Goal: Task Accomplishment & Management: Use online tool/utility

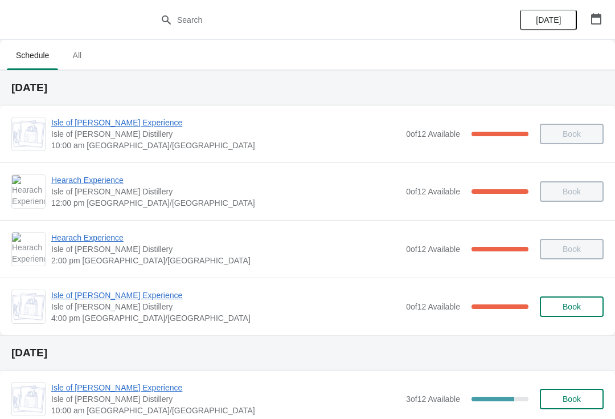
click at [110, 290] on span "Isle of [PERSON_NAME] Experience" at bounding box center [225, 294] width 349 height 11
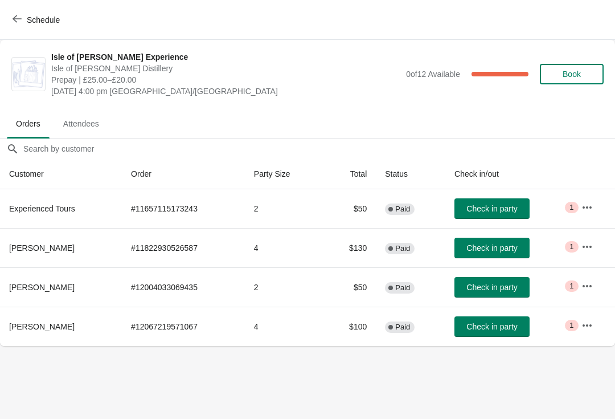
click at [488, 286] on span "Check in party" at bounding box center [491, 286] width 51 height 9
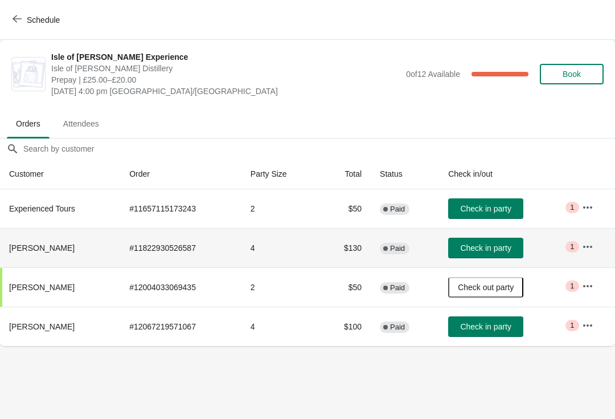
click at [480, 249] on span "Check in party" at bounding box center [485, 247] width 51 height 9
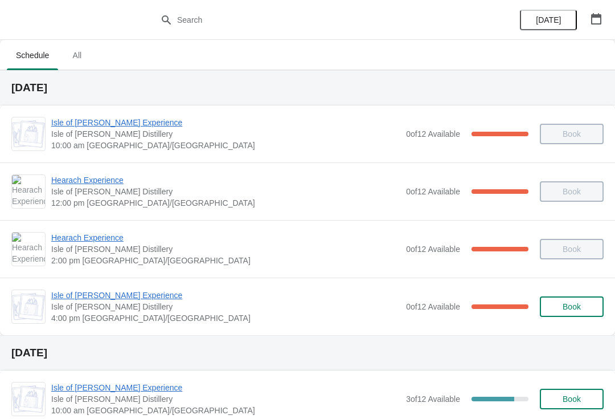
click at [103, 297] on span "Isle of [PERSON_NAME] Experience" at bounding box center [225, 294] width 349 height 11
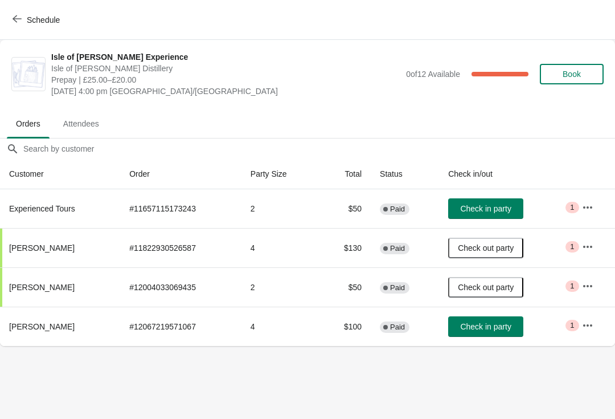
click at [509, 201] on button "Check in party" at bounding box center [485, 208] width 75 height 21
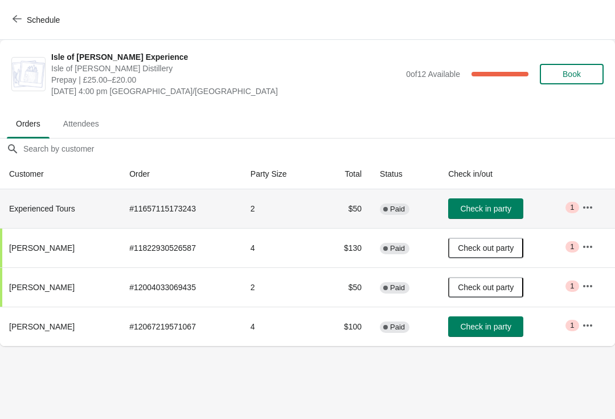
click at [499, 207] on span "Check in party" at bounding box center [485, 208] width 51 height 9
click at [478, 334] on button "Check in party" at bounding box center [485, 326] width 75 height 21
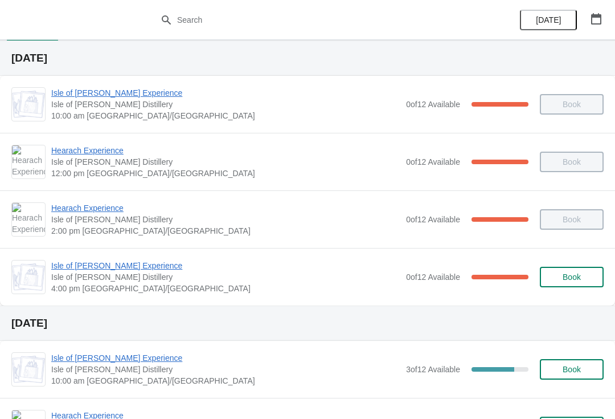
scroll to position [28, 0]
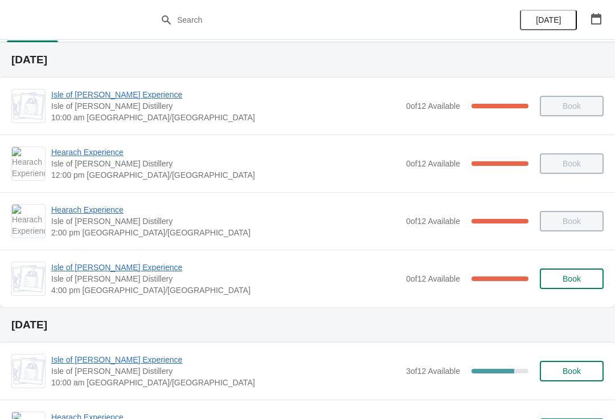
click at [128, 272] on span "Isle of [PERSON_NAME] Experience" at bounding box center [225, 266] width 349 height 11
